Goal: Task Accomplishment & Management: Manage account settings

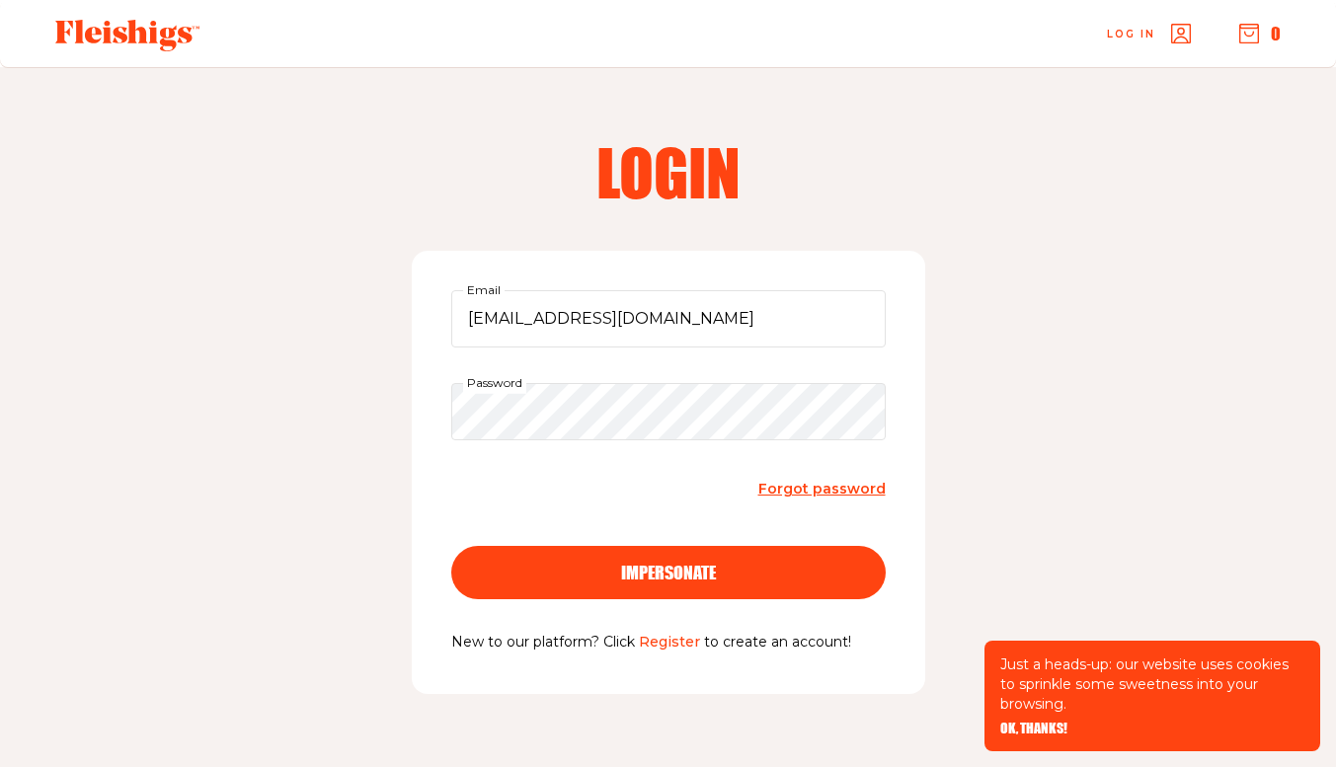
click at [661, 559] on button "impersonate" at bounding box center [668, 572] width 435 height 53
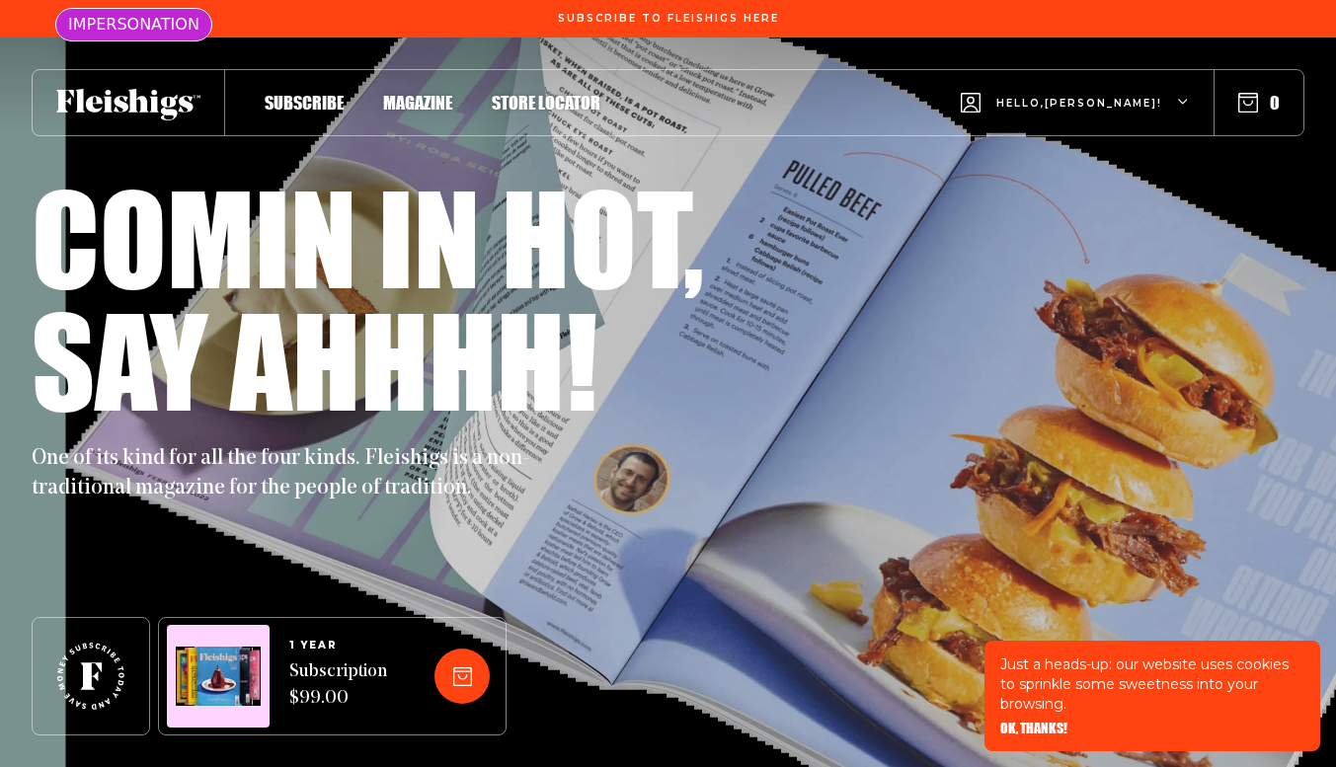
click at [1062, 98] on span "Hello, [PERSON_NAME] !" at bounding box center [1080, 119] width 166 height 46
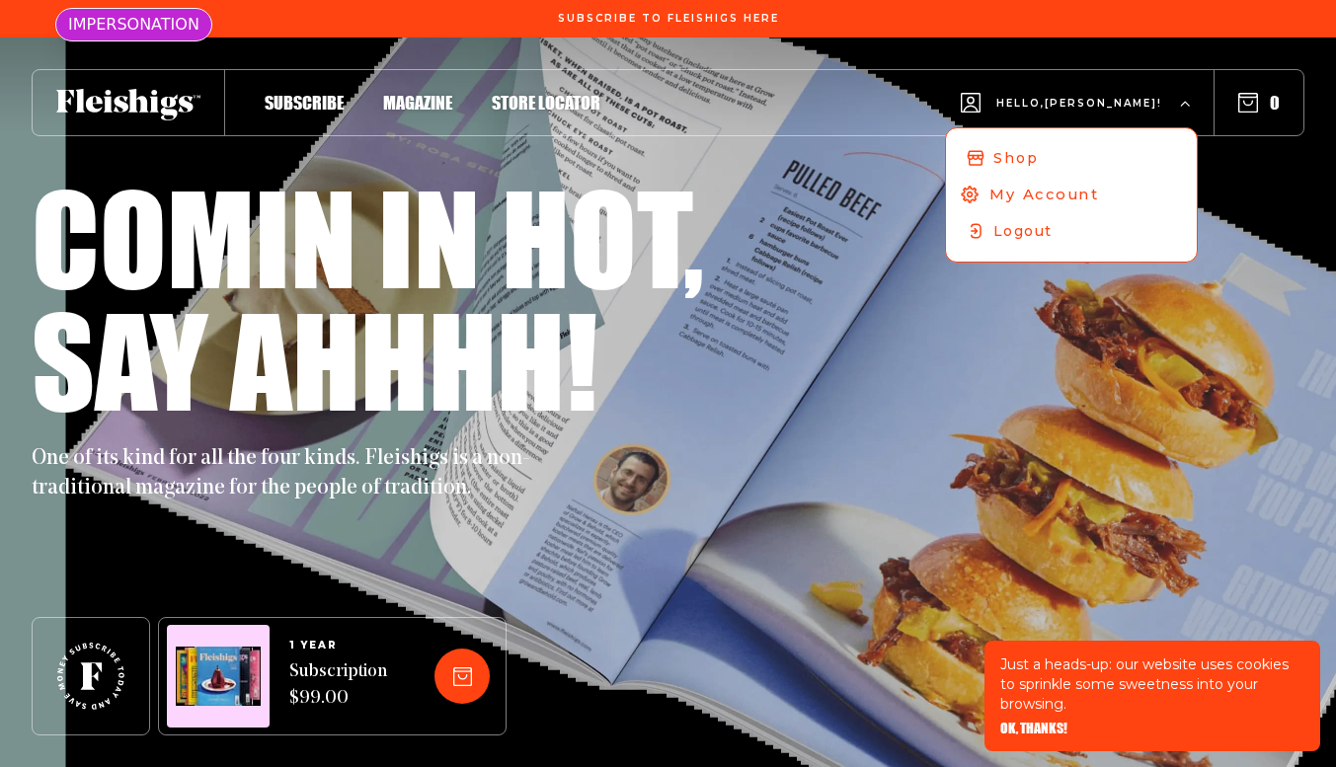
click at [1060, 188] on span "My Account" at bounding box center [1045, 195] width 110 height 22
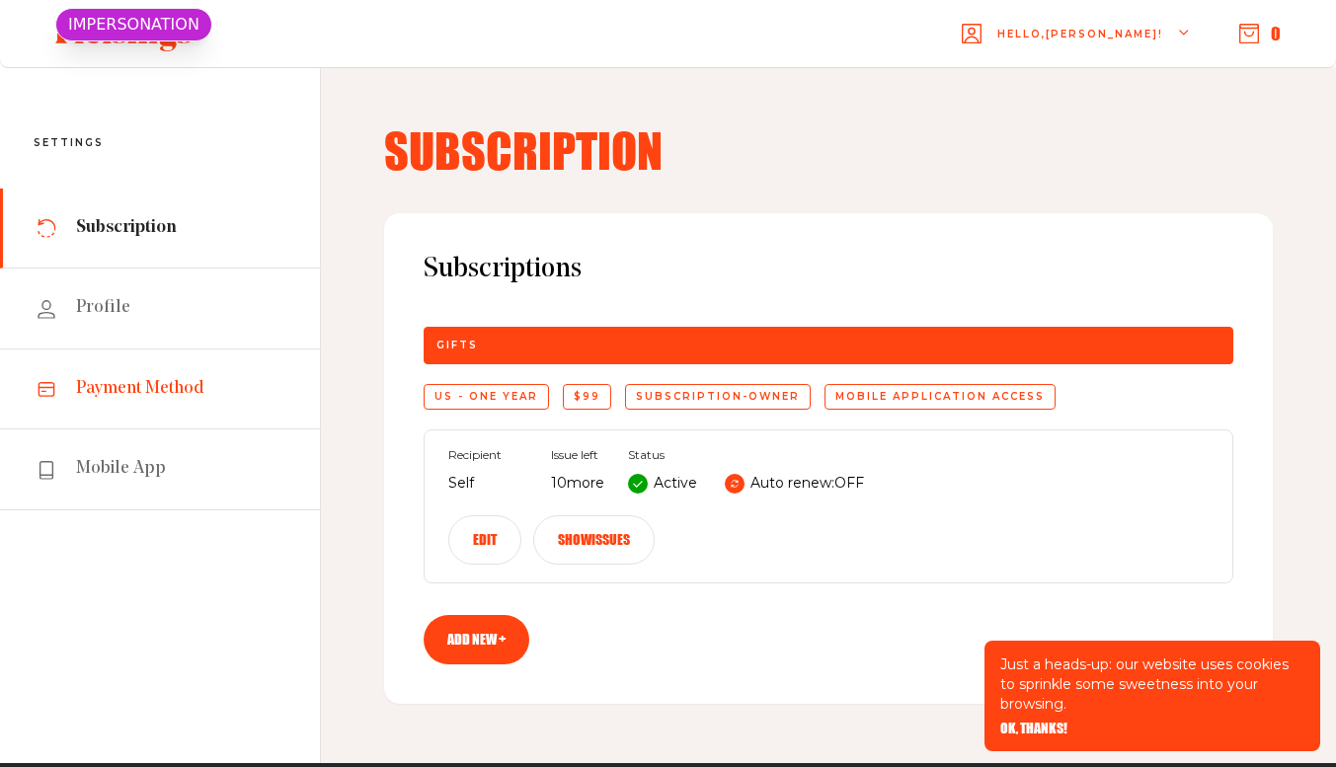
click at [163, 386] on span "Payment Method" at bounding box center [140, 389] width 128 height 24
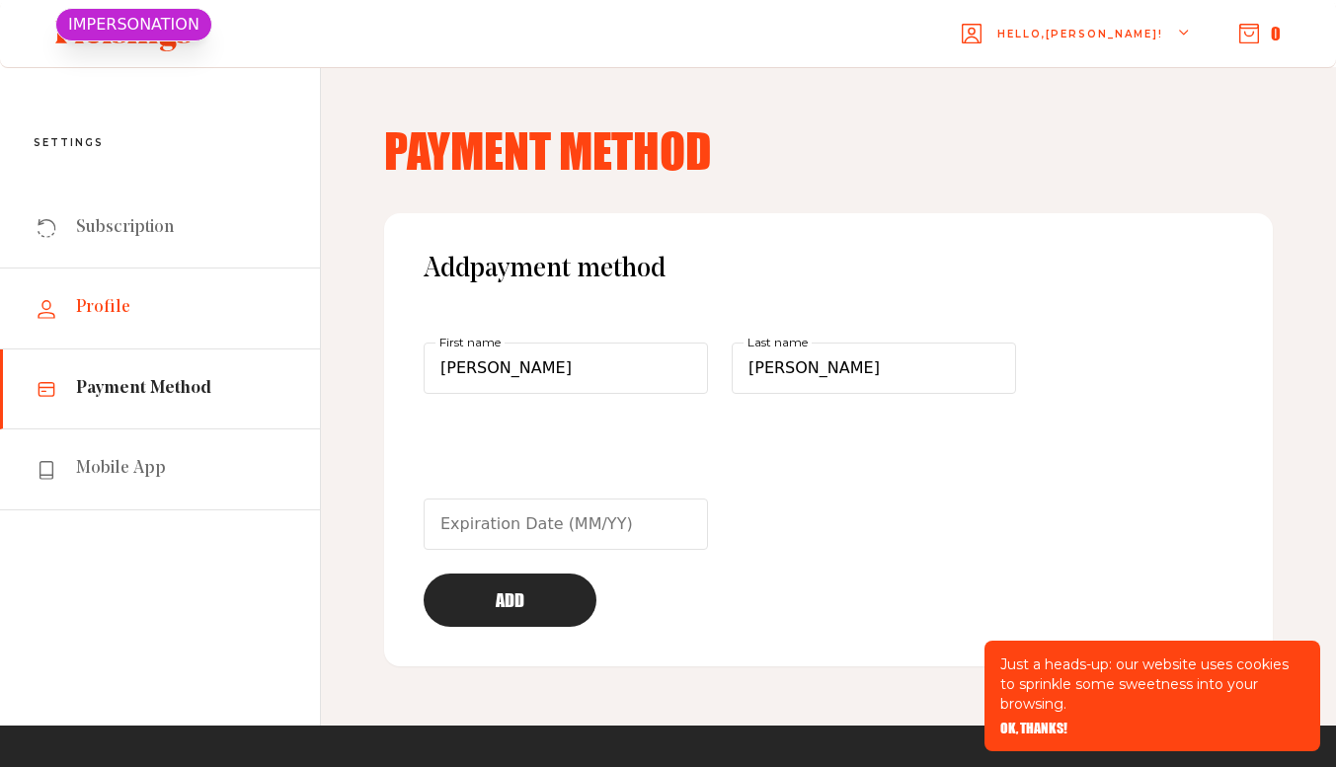
click at [103, 309] on span "Profile" at bounding box center [103, 308] width 54 height 24
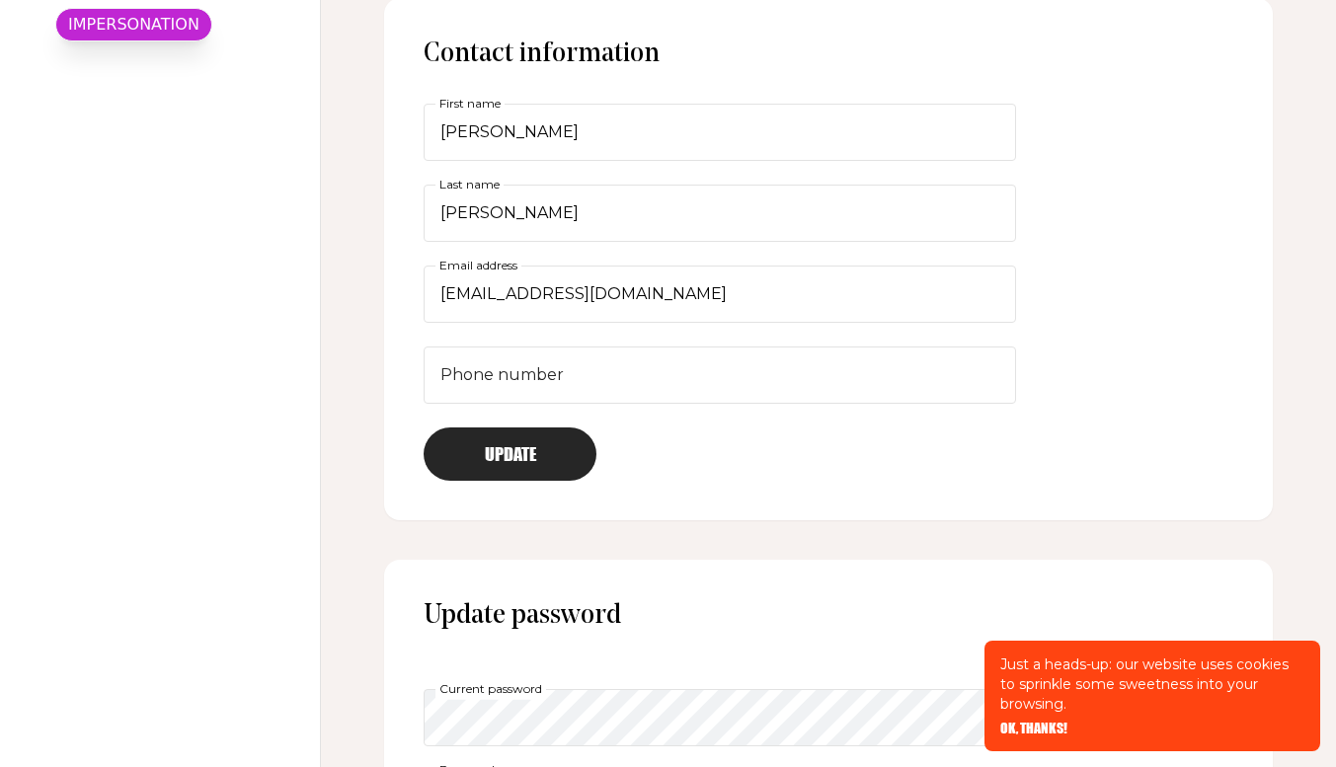
scroll to position [593, 0]
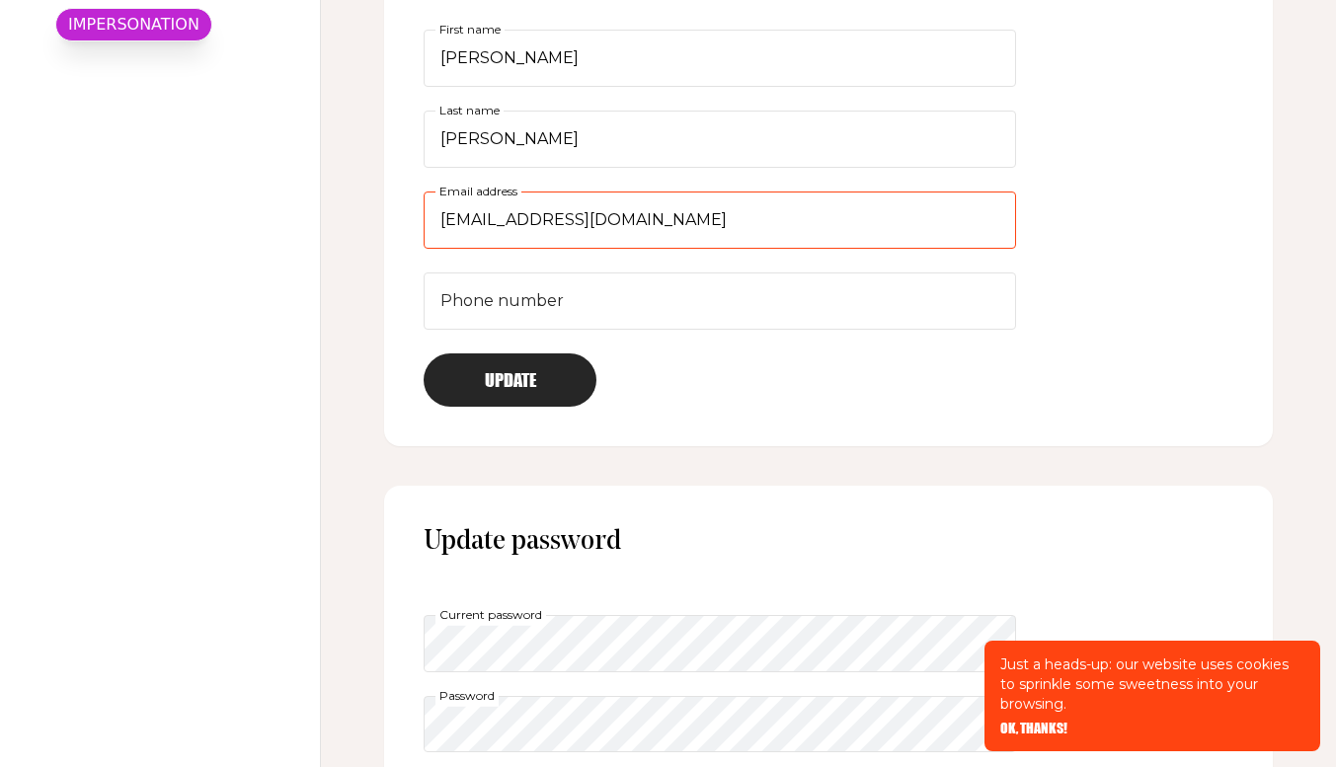
click at [674, 213] on input "sharonaschneid@yahoo.com" at bounding box center [720, 220] width 593 height 57
paste input "Sharonaschneid@icloud"
type input "Sharonaschneid@icloud.com"
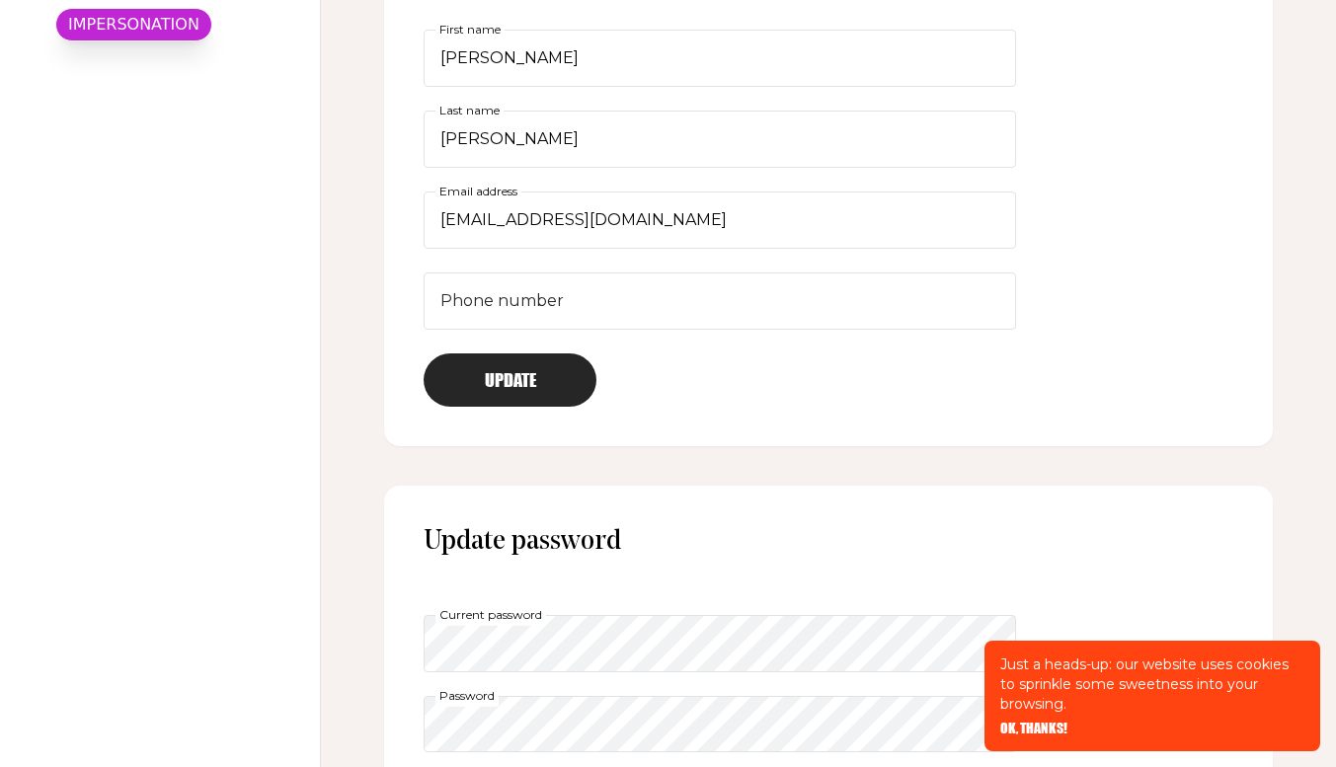
click at [557, 372] on button "Update" at bounding box center [510, 380] width 173 height 53
click at [1034, 720] on div "Just a heads-up: our website uses cookies to sprinkle some sweetness into your …" at bounding box center [1153, 696] width 336 height 111
click at [1034, 722] on span "OK, THANKS!" at bounding box center [1034, 715] width 67 height 14
